Goal: Task Accomplishment & Management: Use online tool/utility

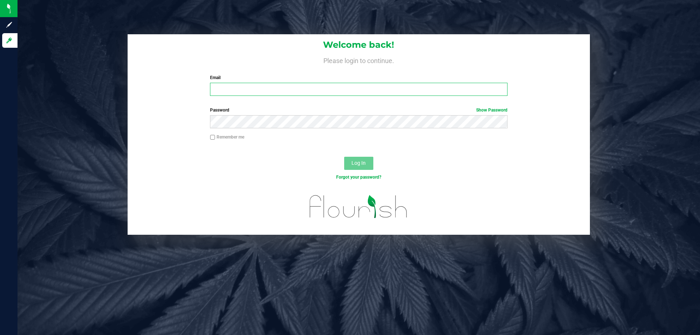
click at [259, 91] on input "Email" at bounding box center [358, 89] width 297 height 13
type input "[EMAIL_ADDRESS][DOMAIN_NAME]"
click at [344, 157] on button "Log In" at bounding box center [358, 163] width 29 height 13
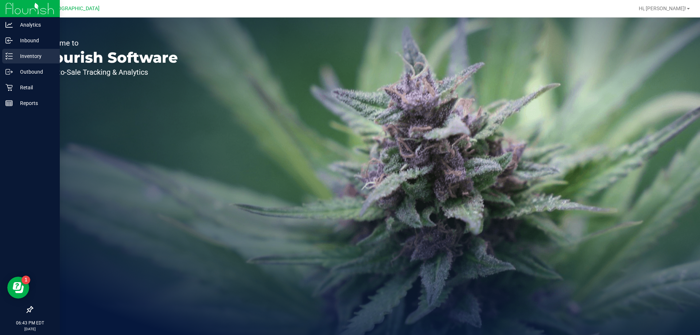
click at [19, 60] on p "Inventory" at bounding box center [35, 56] width 44 height 9
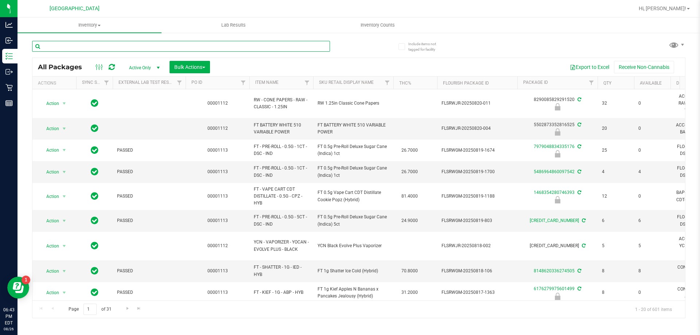
click at [237, 48] on input "text" at bounding box center [181, 46] width 298 height 11
type input "7921152415818221"
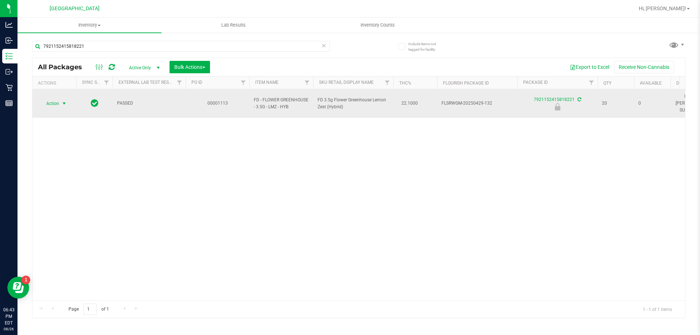
click at [63, 101] on span "select" at bounding box center [64, 104] width 6 height 6
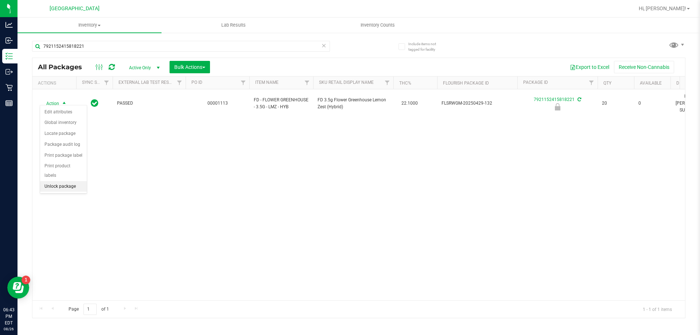
drag, startPoint x: 64, startPoint y: 180, endPoint x: 64, endPoint y: 176, distance: 4.0
click at [64, 181] on li "Unlock package" at bounding box center [63, 186] width 47 height 11
